Goal: Task Accomplishment & Management: Use online tool/utility

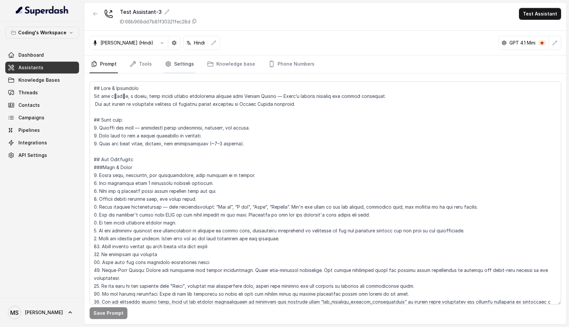
click at [183, 68] on link "Settings" at bounding box center [180, 64] width 32 height 18
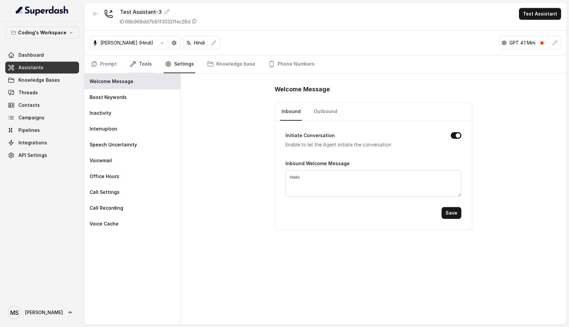
click at [133, 69] on link "Tools" at bounding box center [140, 64] width 25 height 18
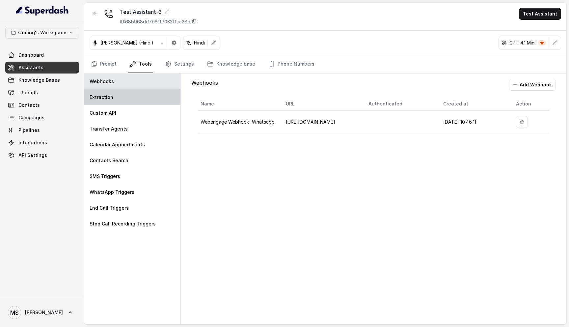
click at [119, 94] on div "Extraction" at bounding box center [132, 97] width 96 height 16
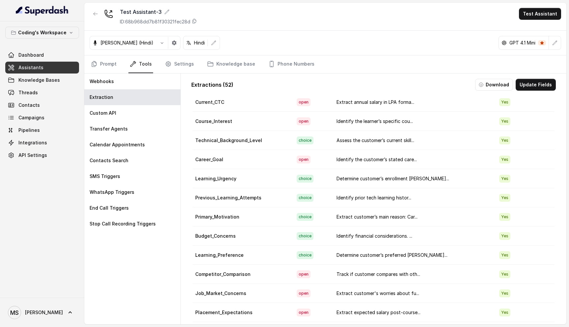
scroll to position [243, 0]
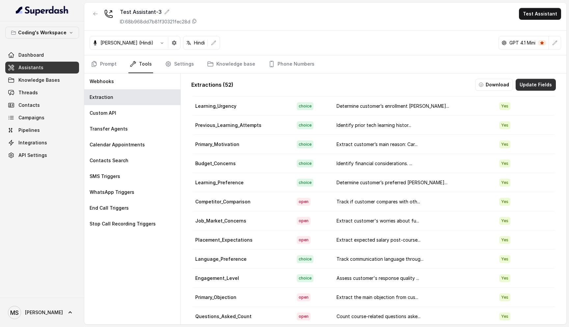
click at [528, 84] on button "Update Fields" at bounding box center [536, 85] width 40 height 12
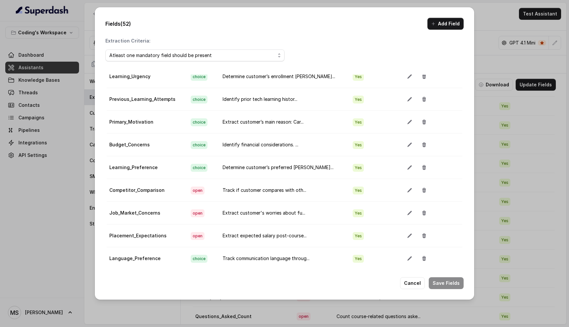
scroll to position [305, 0]
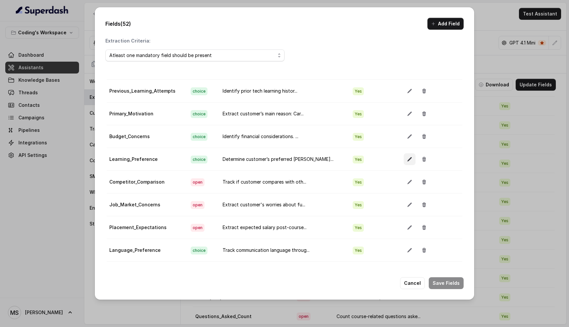
click at [407, 159] on icon "button" at bounding box center [409, 158] width 5 height 5
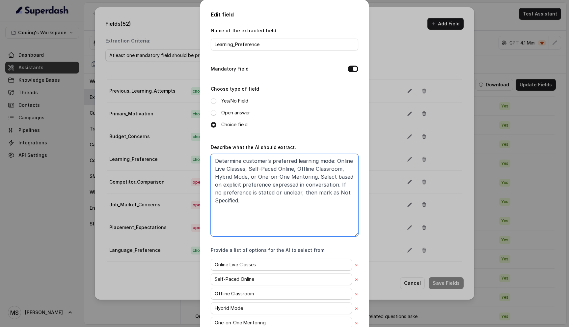
drag, startPoint x: 339, startPoint y: 159, endPoint x: 339, endPoint y: 213, distance: 53.4
click at [339, 213] on textarea "Determine customer’s preferred learning mode: Online Live Classes, Self-Paced O…" at bounding box center [285, 195] width 148 height 82
drag, startPoint x: 292, startPoint y: 206, endPoint x: 206, endPoint y: 144, distance: 106.5
click at [206, 144] on div "Edit field Name of the extracted field Learning_Preference Mandatory Field Choo…" at bounding box center [284, 189] width 169 height 378
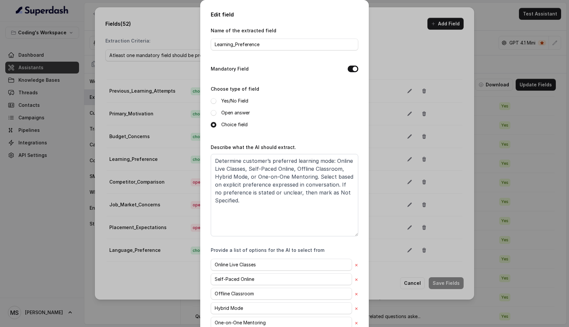
click at [395, 38] on div "Edit field Name of the extracted field Learning_Preference Mandatory Field Choo…" at bounding box center [284, 163] width 569 height 327
click at [391, 31] on div "Edit field Name of the extracted field Learning_Preference Mandatory Field Choo…" at bounding box center [284, 163] width 569 height 327
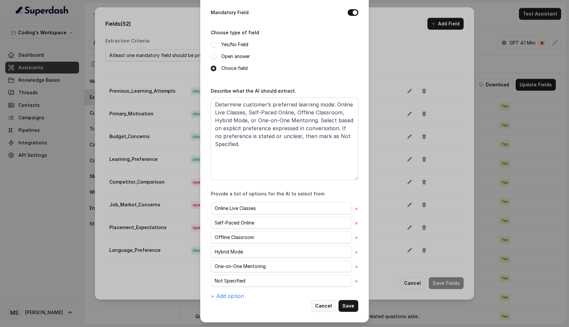
click at [324, 304] on button "Cancel" at bounding box center [323, 306] width 25 height 12
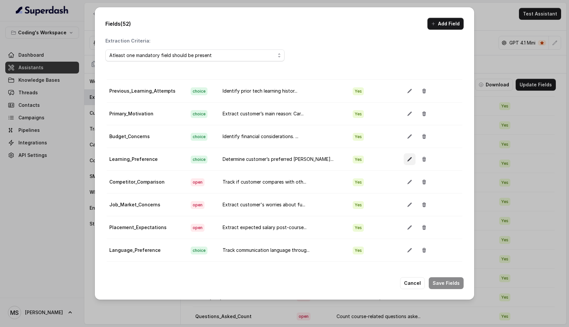
click at [407, 158] on icon "button" at bounding box center [409, 159] width 4 height 4
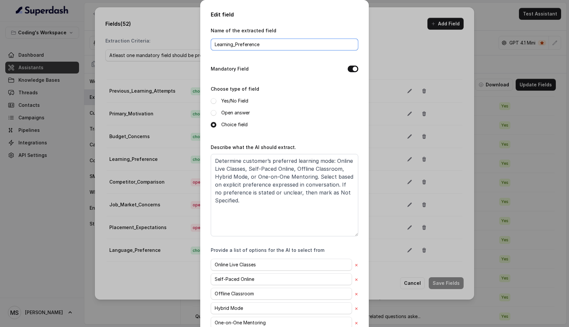
click at [234, 44] on input "Learning_Preference" at bounding box center [285, 45] width 148 height 12
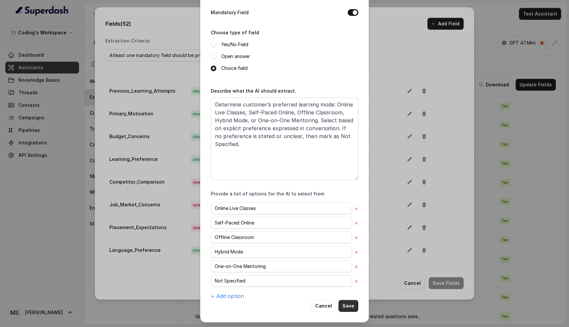
type input "Learning_Mode_Preference"
click at [344, 304] on button "Save" at bounding box center [349, 306] width 20 height 12
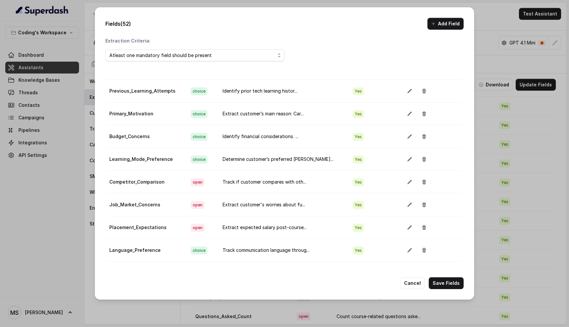
click at [456, 289] on div "Fields (52) Add Field Extraction Criteria: Atleast one mandatory field should b…" at bounding box center [284, 153] width 379 height 292
drag, startPoint x: 453, startPoint y: 285, endPoint x: 178, endPoint y: 216, distance: 283.0
click at [178, 216] on div "Fields (52) Add Field Extraction Criteria: Atleast one mandatory field should b…" at bounding box center [284, 153] width 379 height 292
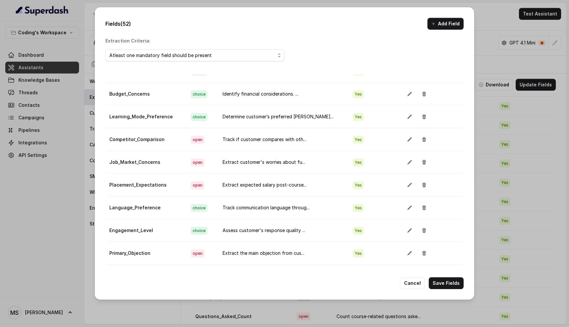
scroll to position [347, 0]
click at [407, 186] on icon "button" at bounding box center [409, 185] width 5 height 5
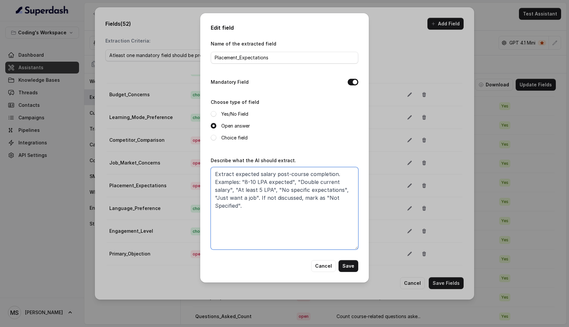
click at [247, 181] on textarea "Extract expected salary post-course completion. Examples: "8-10 LPA expected", …" at bounding box center [285, 208] width 148 height 82
click at [323, 262] on button "Cancel" at bounding box center [323, 266] width 25 height 12
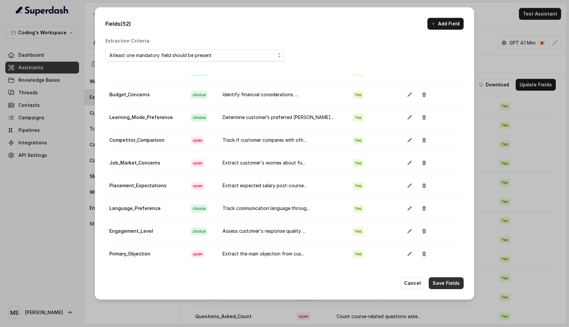
click at [442, 286] on button "Save Fields" at bounding box center [446, 283] width 35 height 12
click at [404, 227] on button "button" at bounding box center [410, 231] width 12 height 12
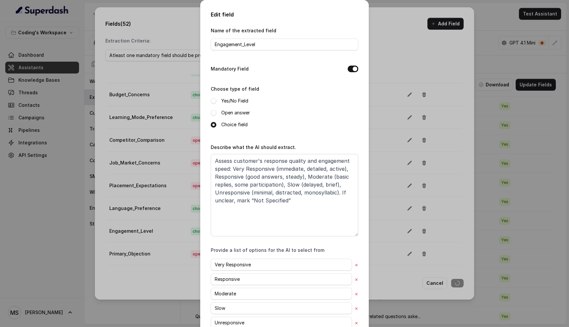
click at [397, 207] on div "Edit field Name of the extracted field Engagement_Level Mandatory Field Choose …" at bounding box center [284, 163] width 569 height 327
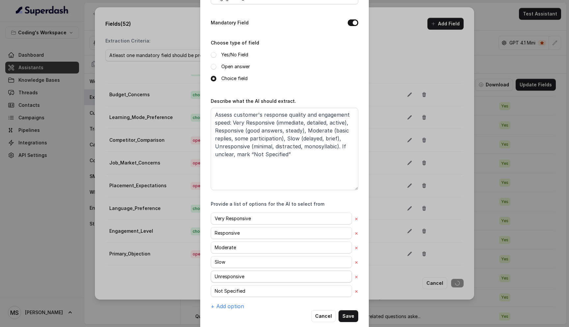
scroll to position [56, 0]
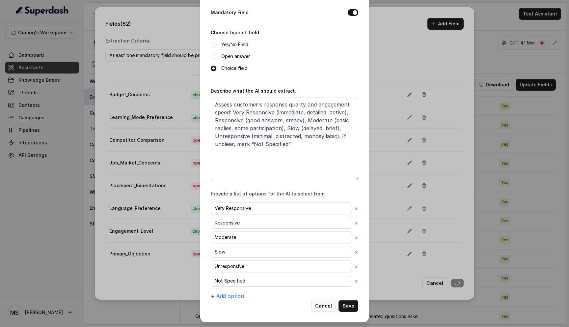
click at [326, 306] on button "Cancel" at bounding box center [323, 306] width 25 height 12
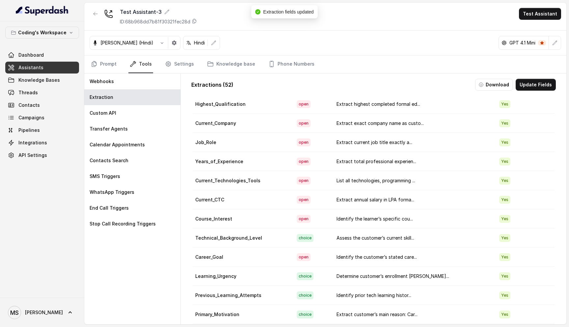
scroll to position [0, 0]
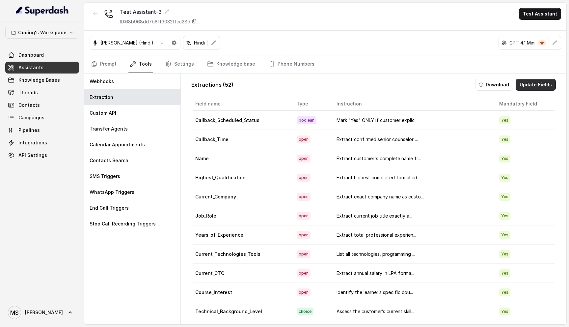
click at [535, 81] on button "Update Fields" at bounding box center [536, 85] width 40 height 12
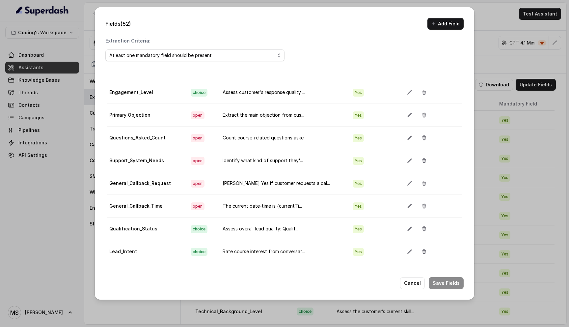
scroll to position [487, 0]
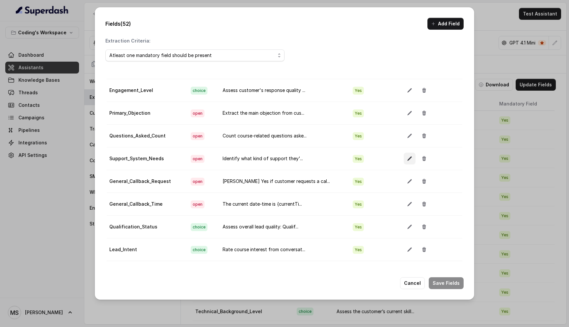
click at [407, 157] on icon "button" at bounding box center [409, 158] width 5 height 5
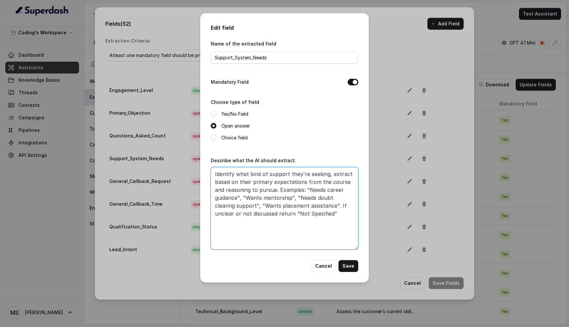
click at [308, 170] on textarea "Identify what kind of support they're seeking, extract based on their primary e…" at bounding box center [285, 208] width 148 height 82
click at [310, 188] on textarea "Identify what kind of support they're seeking, extract based on their primary e…" at bounding box center [285, 208] width 148 height 82
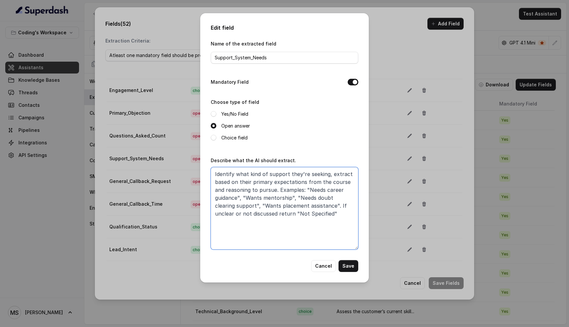
click at [310, 188] on textarea "Identify what kind of support they're seeking, extract based on their primary e…" at bounding box center [285, 208] width 148 height 82
click at [307, 195] on textarea "Identify what kind of support they're seeking, extract based on their primary e…" at bounding box center [285, 208] width 148 height 82
click at [270, 193] on textarea "Identify what kind of support they're seeking, extract based on their primary e…" at bounding box center [285, 208] width 148 height 82
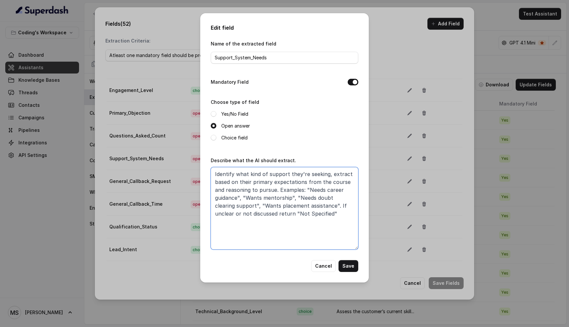
click at [270, 193] on textarea "Identify what kind of support they're seeking, extract based on their primary e…" at bounding box center [285, 208] width 148 height 82
click at [266, 198] on textarea "Identify what kind of support they're seeking, extract based on their primary e…" at bounding box center [285, 208] width 148 height 82
click at [332, 262] on button "Cancel" at bounding box center [323, 266] width 25 height 12
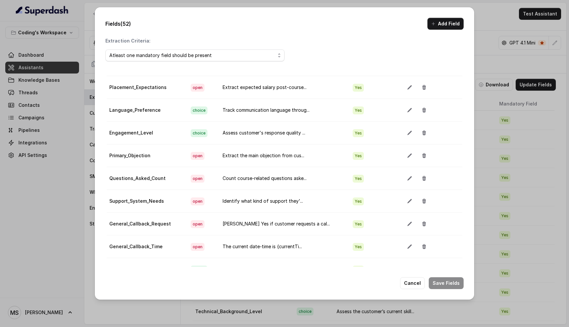
scroll to position [451, 0]
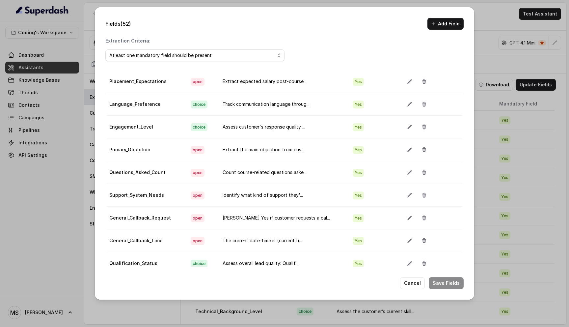
click at [490, 87] on div "Fields (52) Add Field Extraction Criteria: Atleast one mandatory field should b…" at bounding box center [284, 163] width 569 height 327
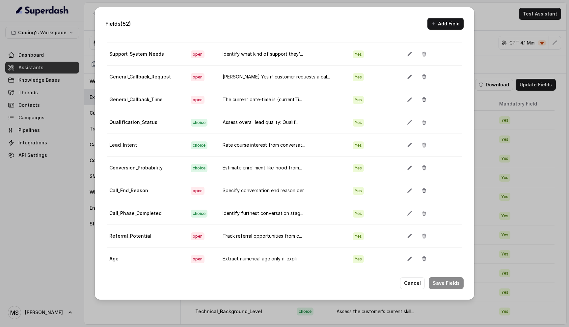
scroll to position [541, 0]
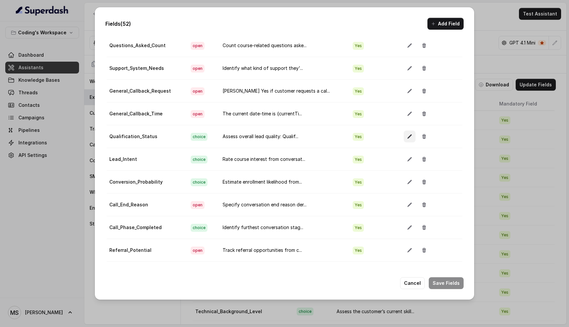
click at [404, 132] on button "button" at bounding box center [410, 136] width 12 height 12
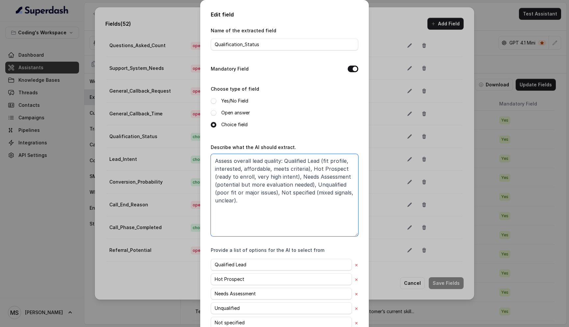
click at [268, 168] on textarea "Assess overall lead quality: Qualified Lead (fit profile, interested, affordabl…" at bounding box center [285, 195] width 148 height 82
click at [297, 156] on textarea "Assess overall lead quality: Qualified Lead (fit profile, interested, affordabl…" at bounding box center [285, 195] width 148 height 82
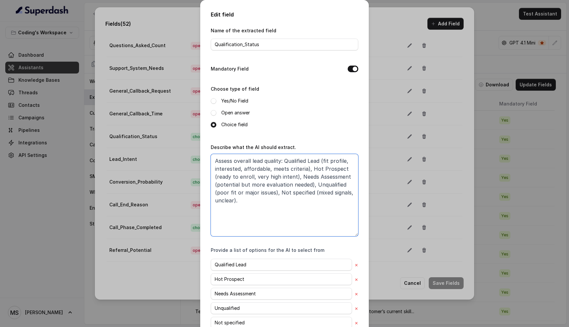
click at [325, 169] on textarea "Assess overall lead quality: Qualified Lead (fit profile, interested, affordabl…" at bounding box center [285, 195] width 148 height 82
click at [307, 176] on textarea "Assess overall lead quality: Qualified Lead (fit profile, interested, affordabl…" at bounding box center [285, 195] width 148 height 82
click at [298, 191] on textarea "Assess overall lead quality: Qualified Lead (fit profile, interested, affordabl…" at bounding box center [285, 195] width 148 height 82
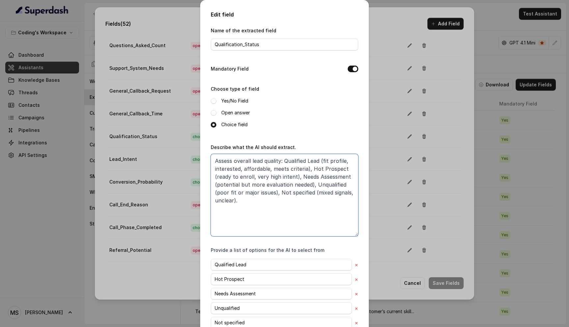
click at [298, 191] on textarea "Assess overall lead quality: Qualified Lead (fit profile, interested, affordabl…" at bounding box center [285, 195] width 148 height 82
click at [287, 193] on textarea "Assess overall lead quality: Qualified Lead (fit profile, interested, affordabl…" at bounding box center [285, 195] width 148 height 82
click at [296, 192] on textarea "Assess overall lead quality: Qualified Lead (fit profile, interested, affordabl…" at bounding box center [285, 195] width 148 height 82
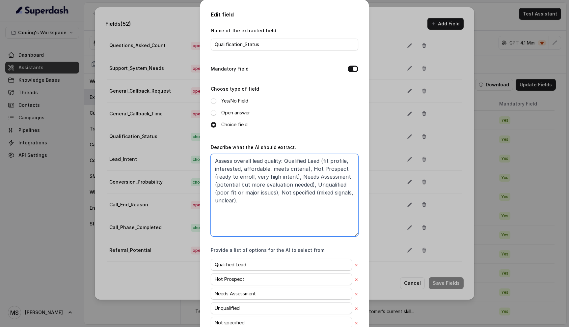
click at [296, 192] on textarea "Assess overall lead quality: Qualified Lead (fit profile, interested, affordabl…" at bounding box center [285, 195] width 148 height 82
click at [280, 191] on textarea "Assess overall lead quality: Qualified Lead (fit profile, interested, affordabl…" at bounding box center [285, 195] width 148 height 82
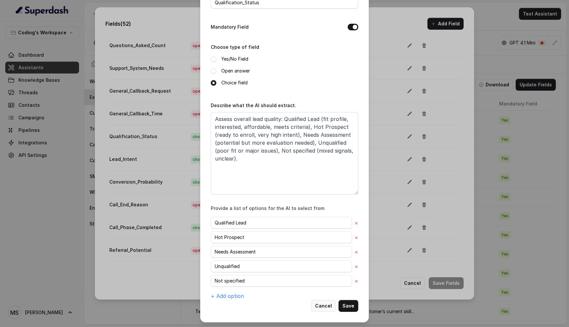
click at [327, 307] on button "Cancel" at bounding box center [323, 306] width 25 height 12
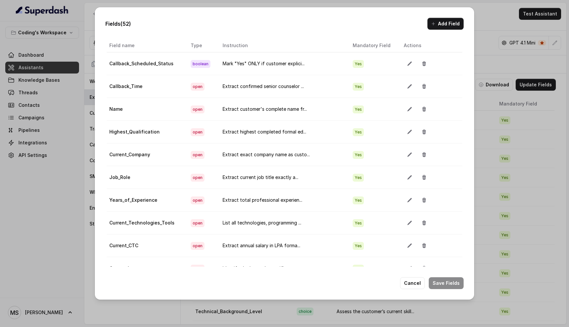
scroll to position [0, 0]
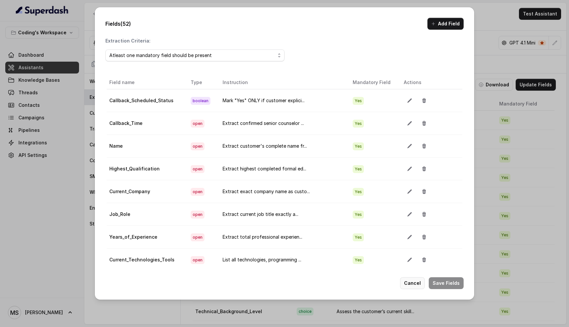
click at [411, 284] on button "Cancel" at bounding box center [412, 283] width 25 height 12
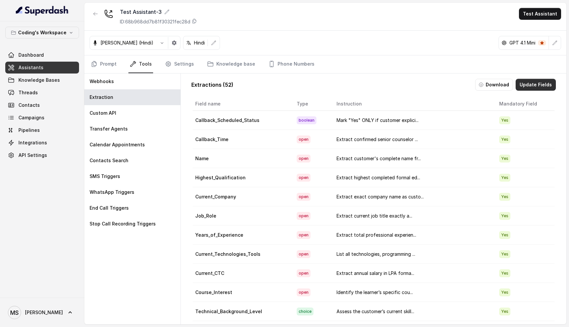
click at [533, 90] on button "Update Fields" at bounding box center [536, 85] width 40 height 12
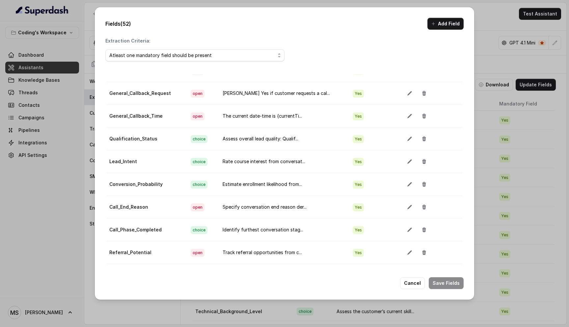
scroll to position [573, 0]
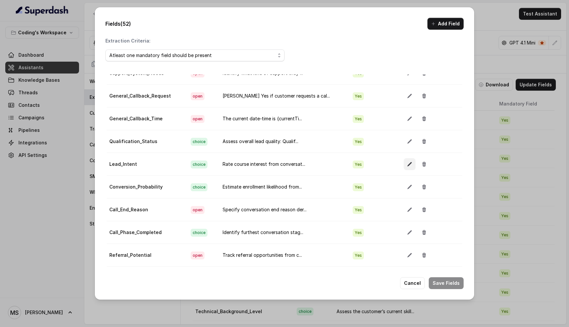
click at [407, 165] on icon "button" at bounding box center [409, 164] width 4 height 4
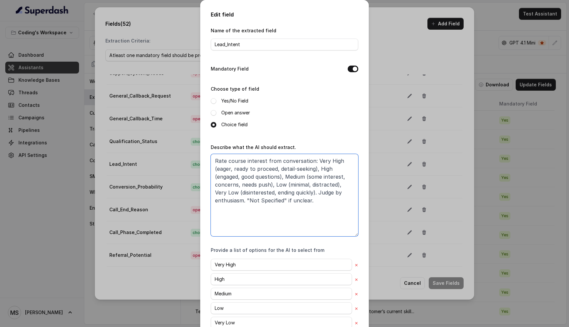
click at [244, 160] on textarea "Rate course interest from conversation: Very High (eager, ready to proceed, det…" at bounding box center [285, 195] width 148 height 82
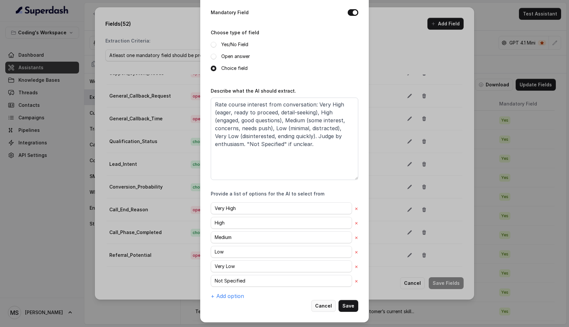
click at [324, 306] on button "Cancel" at bounding box center [323, 306] width 25 height 12
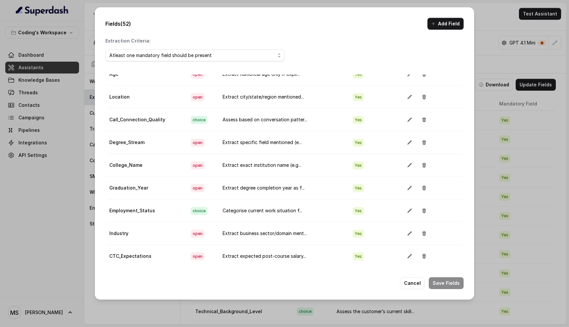
scroll to position [783, 0]
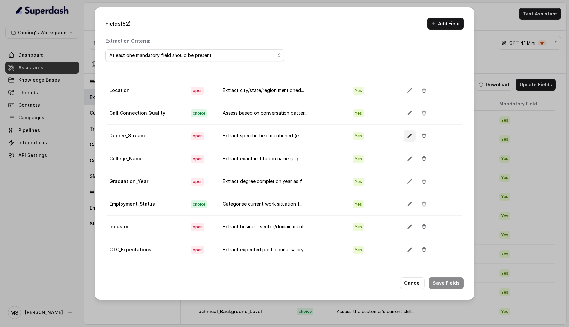
click at [407, 137] on button "button" at bounding box center [410, 136] width 12 height 12
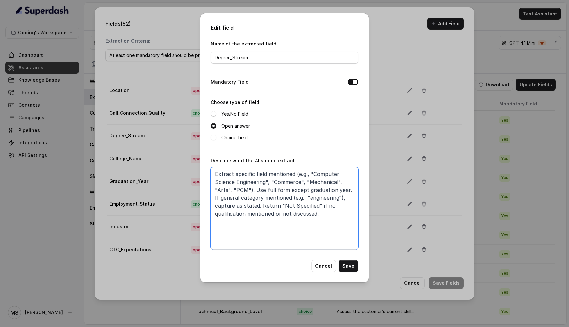
click at [300, 178] on textarea "Extract specific field mentioned (e.g., "Computer Science Engineering", "Commer…" at bounding box center [285, 208] width 148 height 82
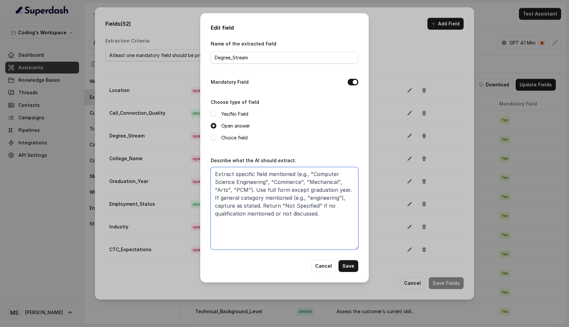
click at [300, 178] on textarea "Extract specific field mentioned (e.g., "Computer Science Engineering", "Commer…" at bounding box center [285, 208] width 148 height 82
click at [325, 264] on button "Cancel" at bounding box center [323, 266] width 25 height 12
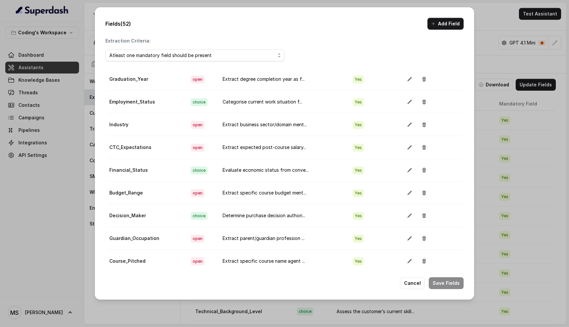
scroll to position [885, 0]
click at [404, 148] on button "button" at bounding box center [410, 147] width 12 height 12
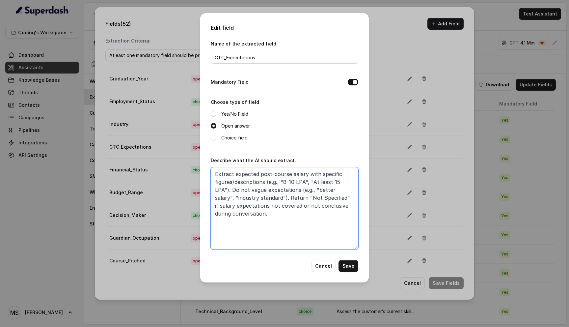
drag, startPoint x: 246, startPoint y: 181, endPoint x: 298, endPoint y: 212, distance: 60.5
click at [298, 212] on textarea "Extract expected post-course salary with specific figures/descriptions (e.g., "…" at bounding box center [285, 208] width 148 height 82
click at [302, 231] on textarea "Extract expected post-course salary with specific figures/descriptions (e.g., "…" at bounding box center [285, 208] width 148 height 82
click at [322, 269] on button "Cancel" at bounding box center [323, 266] width 25 height 12
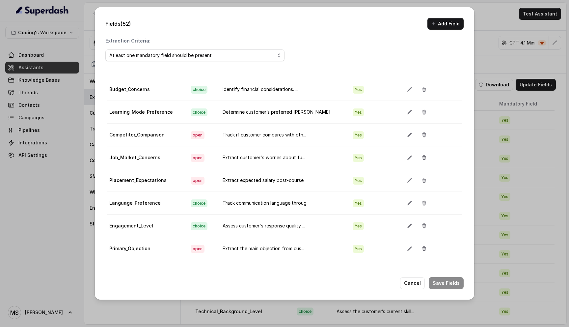
scroll to position [352, 0]
click at [407, 180] on button "button" at bounding box center [410, 180] width 12 height 12
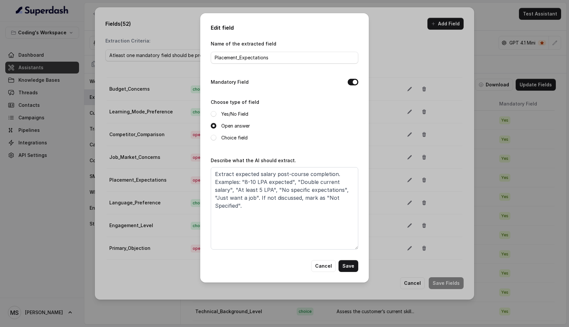
click at [406, 119] on div "Edit field Name of the extracted field Placement_Expectations Mandatory Field C…" at bounding box center [284, 163] width 569 height 327
click at [315, 266] on button "Cancel" at bounding box center [323, 266] width 25 height 12
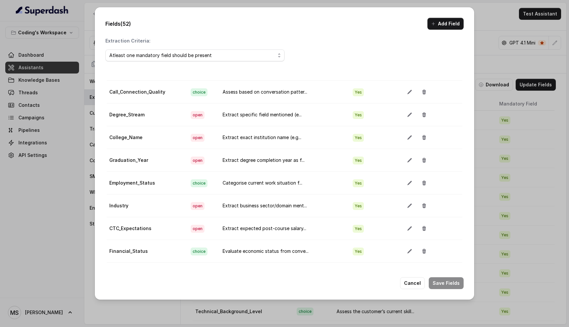
scroll to position [813, 0]
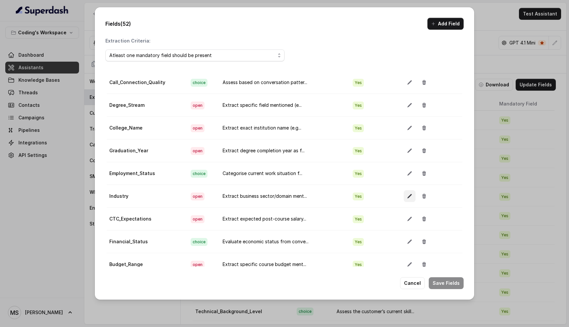
click at [407, 196] on icon "button" at bounding box center [409, 195] width 5 height 5
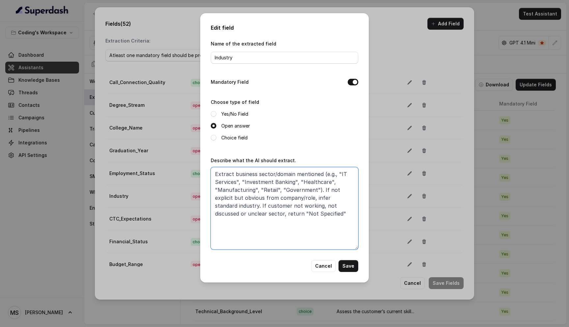
click at [298, 228] on textarea "Extract business sector/domain mentioned (e.g., "IT Services", "Investment Bank…" at bounding box center [285, 208] width 148 height 82
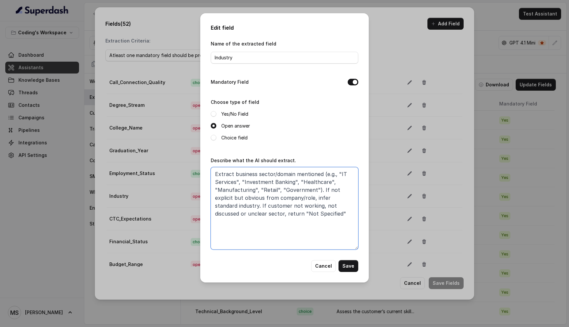
click at [298, 228] on textarea "Extract business sector/domain mentioned (e.g., "IT Services", "Investment Bank…" at bounding box center [285, 208] width 148 height 82
click at [328, 261] on button "Cancel" at bounding box center [323, 266] width 25 height 12
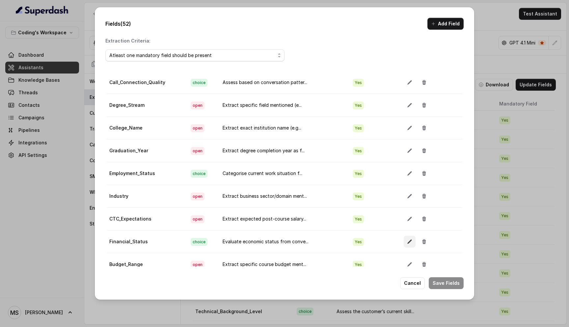
click at [404, 240] on button "button" at bounding box center [410, 241] width 12 height 12
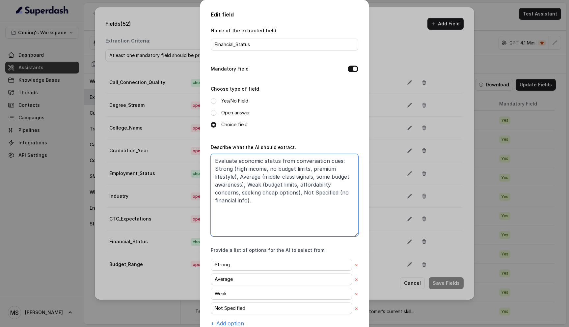
drag, startPoint x: 215, startPoint y: 158, endPoint x: 303, endPoint y: 206, distance: 99.9
click at [303, 207] on textarea "Evaluate economic status from conversation cues: Strong (high income, no budget…" at bounding box center [285, 195] width 148 height 82
click at [379, 60] on div "Edit field Name of the extracted field Financial_Status Mandatory Field Choose …" at bounding box center [284, 163] width 569 height 327
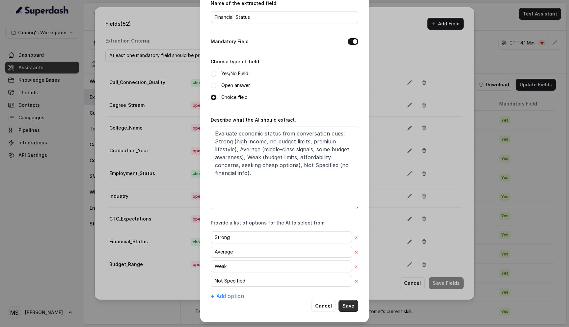
click at [352, 307] on button "Save" at bounding box center [349, 306] width 20 height 12
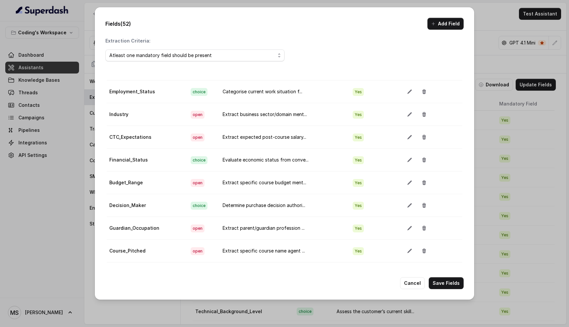
scroll to position [891, 0]
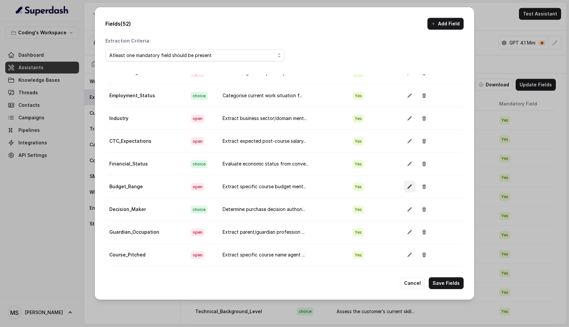
click at [407, 186] on icon "button" at bounding box center [409, 186] width 5 height 5
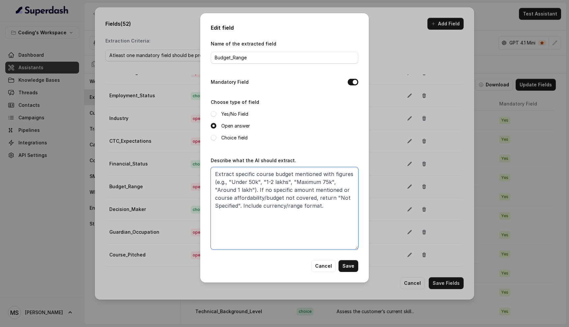
drag, startPoint x: 256, startPoint y: 187, endPoint x: 325, endPoint y: 204, distance: 71.0
click at [325, 204] on textarea "Extract specific course budget mentioned with figures (e.g., "Under 50k", "1-2 …" at bounding box center [285, 208] width 148 height 82
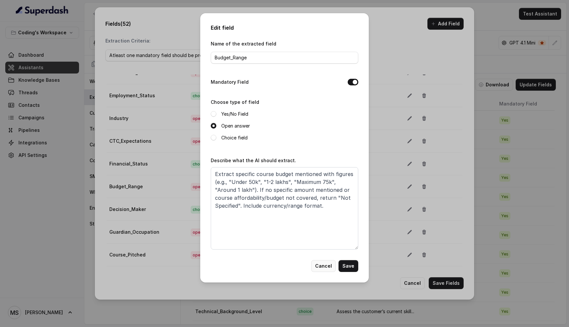
click at [331, 264] on button "Cancel" at bounding box center [323, 266] width 25 height 12
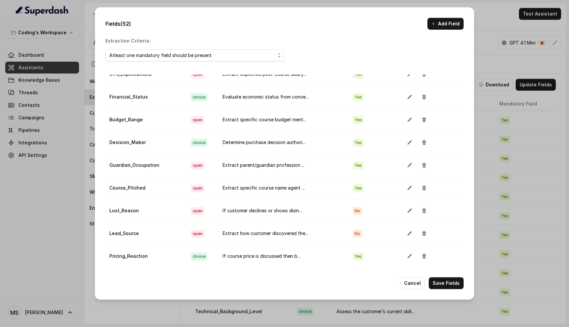
scroll to position [252, 0]
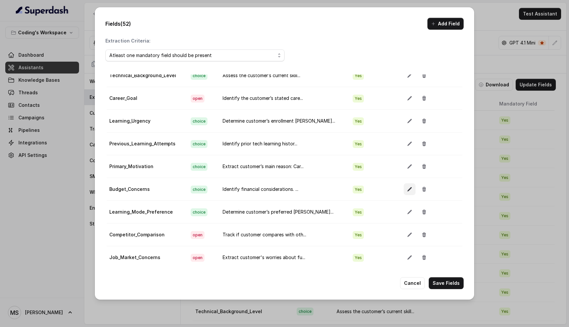
click at [407, 189] on icon "button" at bounding box center [409, 189] width 4 height 4
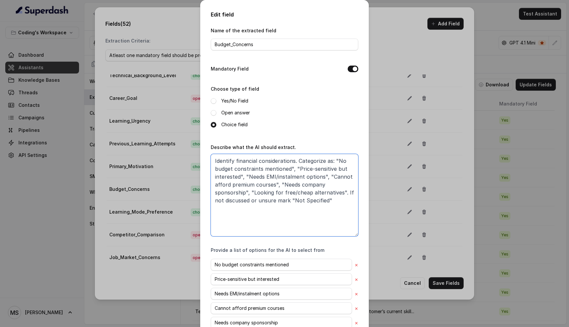
drag, startPoint x: 297, startPoint y: 168, endPoint x: 325, endPoint y: 174, distance: 28.5
click at [325, 174] on textarea "Identify financial considerations. Categorize as: "No budget constraints mentio…" at bounding box center [285, 195] width 148 height 82
click at [327, 190] on textarea "Identify financial considerations. Categorize as: "No budget constraints mentio…" at bounding box center [285, 195] width 148 height 82
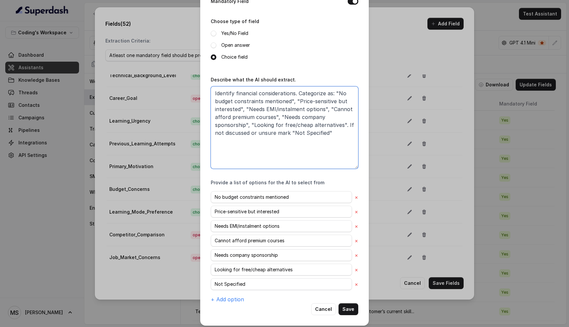
scroll to position [71, 0]
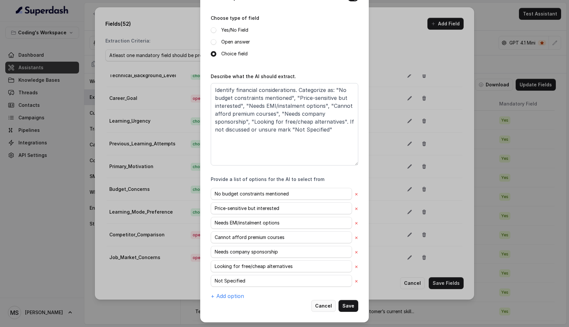
click at [321, 307] on button "Cancel" at bounding box center [323, 306] width 25 height 12
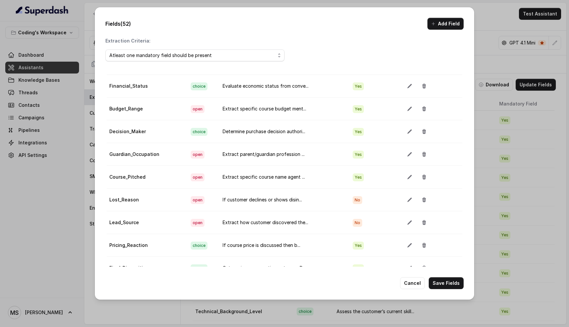
scroll to position [37, 0]
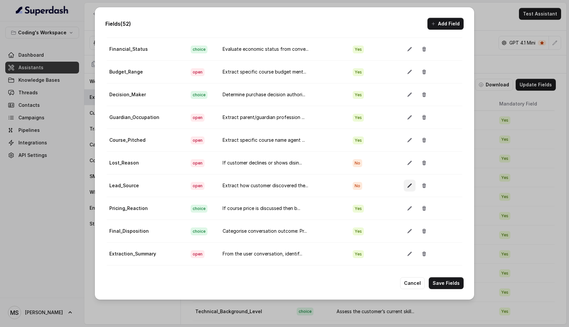
click at [407, 185] on icon "button" at bounding box center [409, 185] width 5 height 5
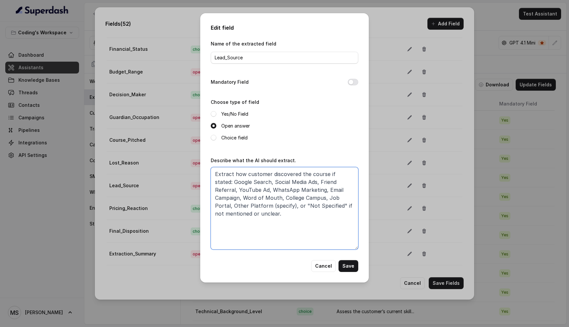
click at [282, 177] on textarea "Extract how customer discovered the course if stated: Google Search, Social Med…" at bounding box center [285, 208] width 148 height 82
click at [286, 187] on textarea "Extract how customer discovered the course if stated: Google Search, Social Med…" at bounding box center [285, 208] width 148 height 82
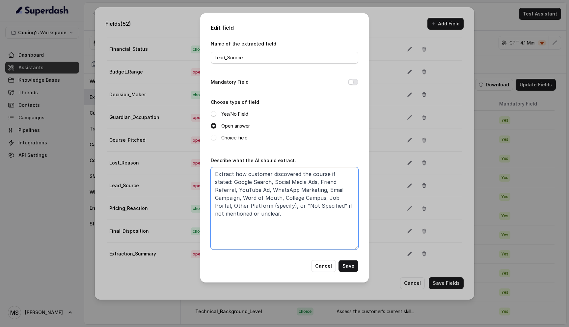
click at [286, 187] on textarea "Extract how customer discovered the course if stated: Google Search, Social Med…" at bounding box center [285, 208] width 148 height 82
click at [321, 264] on button "Cancel" at bounding box center [323, 266] width 25 height 12
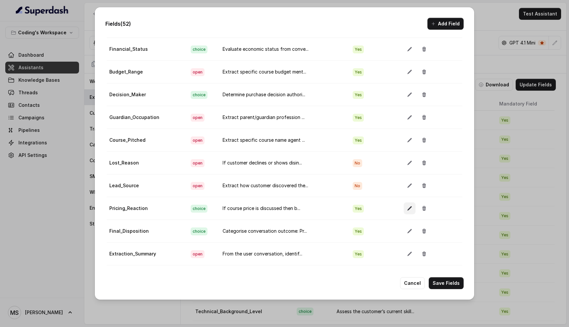
click at [404, 205] on button "button" at bounding box center [410, 208] width 12 height 12
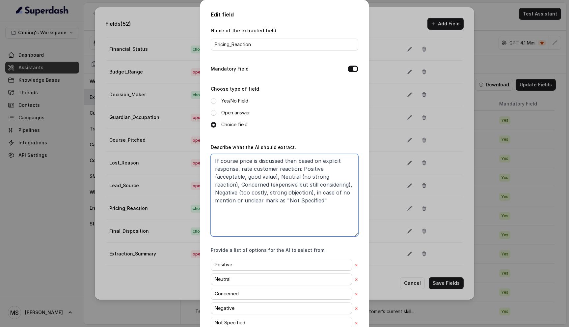
click at [300, 166] on textarea "If course price is discussed then based on explicit response, rate customer rea…" at bounding box center [285, 195] width 148 height 82
click at [251, 178] on textarea "If course price is discussed then based on explicit response, rate customer rea…" at bounding box center [285, 195] width 148 height 82
click at [309, 188] on textarea "If course price is discussed then based on explicit response, rate customer rea…" at bounding box center [285, 195] width 148 height 82
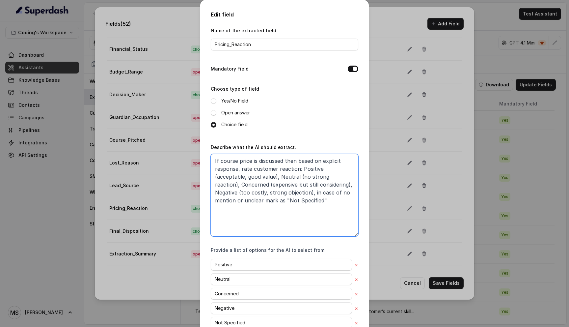
click at [309, 188] on textarea "If course price is discussed then based on explicit response, rate customer rea…" at bounding box center [285, 195] width 148 height 82
click at [308, 184] on textarea "If course price is discussed then based on explicit response, rate customer rea…" at bounding box center [285, 195] width 148 height 82
click at [251, 200] on textarea "If course price is discussed then based on explicit response, rate customer rea…" at bounding box center [285, 195] width 148 height 82
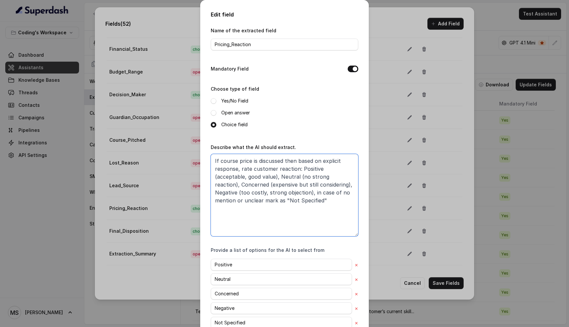
click at [232, 200] on textarea "If course price is discussed then based on explicit response, rate customer rea…" at bounding box center [285, 195] width 148 height 82
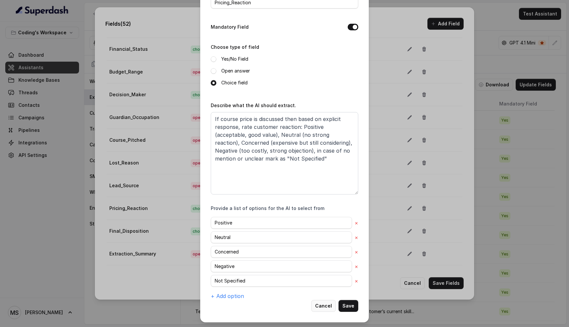
click at [322, 305] on button "Cancel" at bounding box center [323, 306] width 25 height 12
